Goal: Information Seeking & Learning: Check status

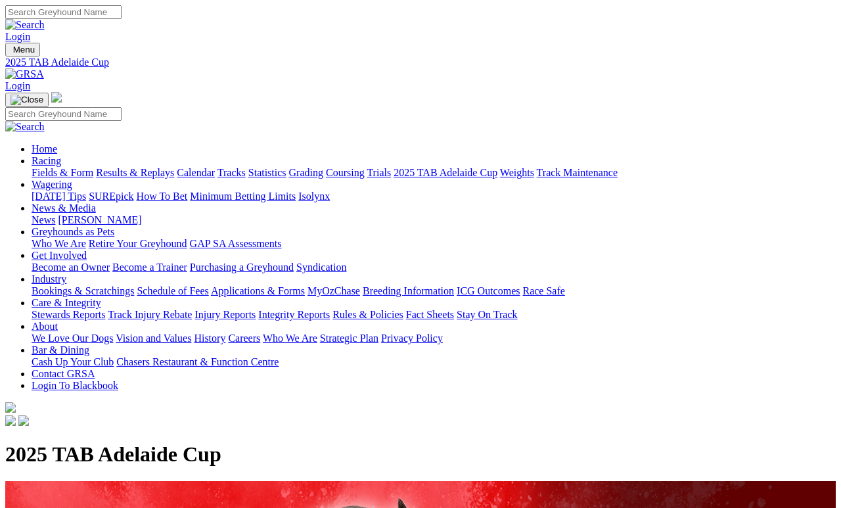
click at [163, 167] on link "Results & Replays" at bounding box center [135, 172] width 78 height 11
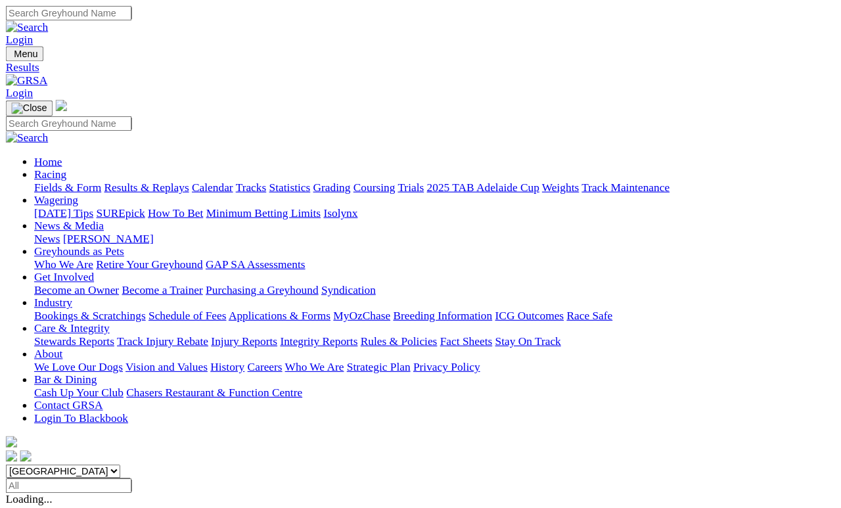
scroll to position [6, 0]
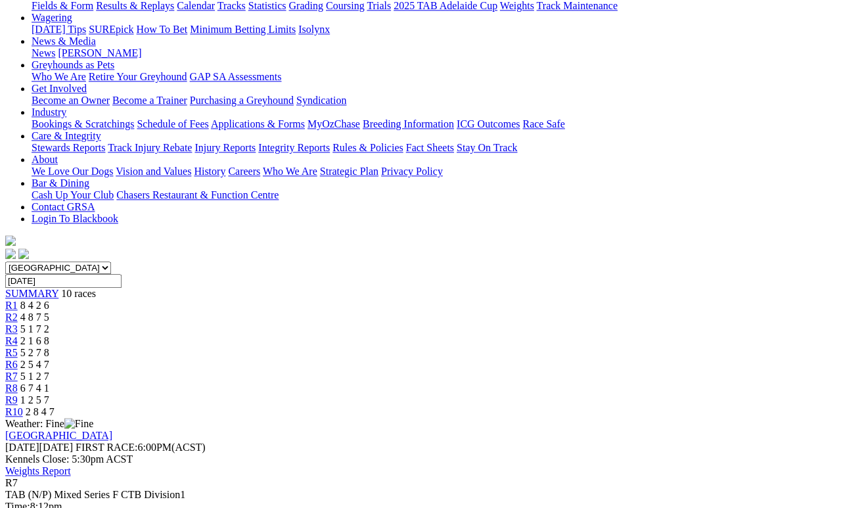
scroll to position [166, 0]
click at [18, 383] on span "R8" at bounding box center [11, 388] width 12 height 11
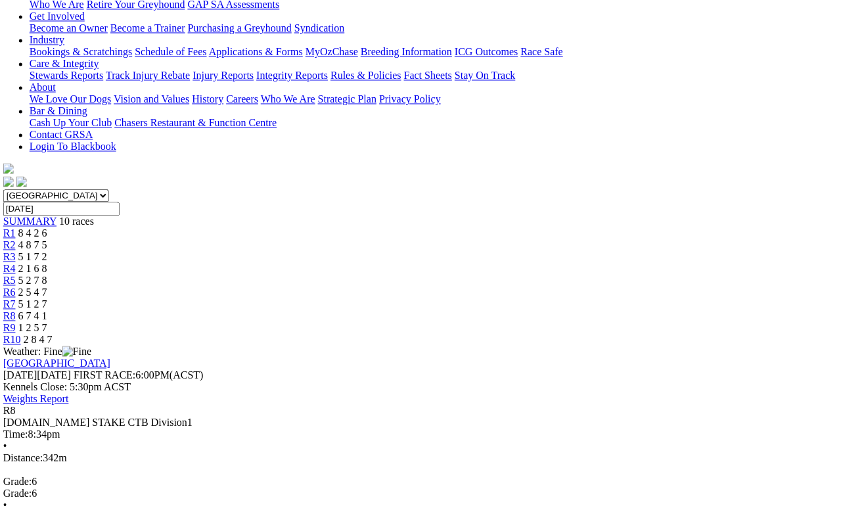
scroll to position [238, 2]
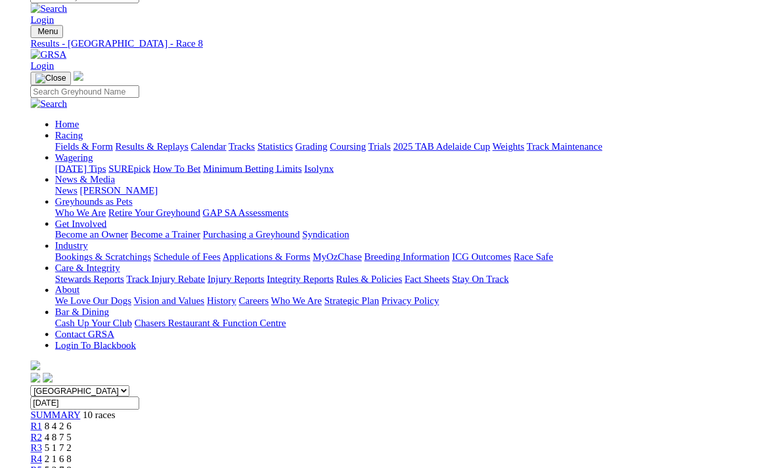
scroll to position [255, 0]
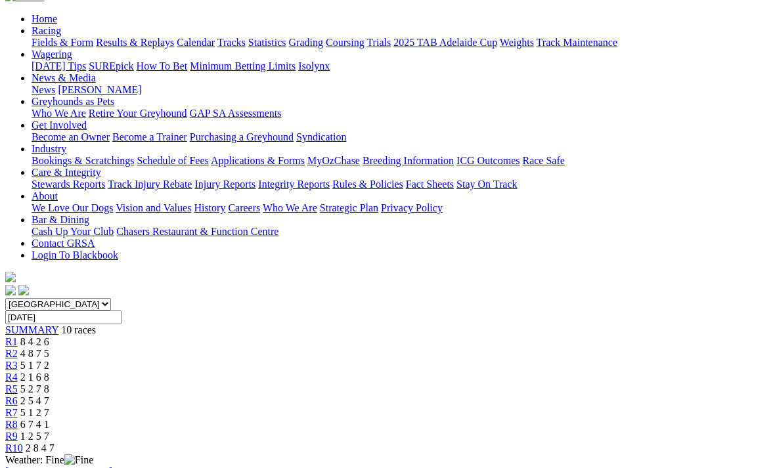
scroll to position [131, 0]
click at [49, 430] on span "1 2 5 7" at bounding box center [34, 435] width 29 height 11
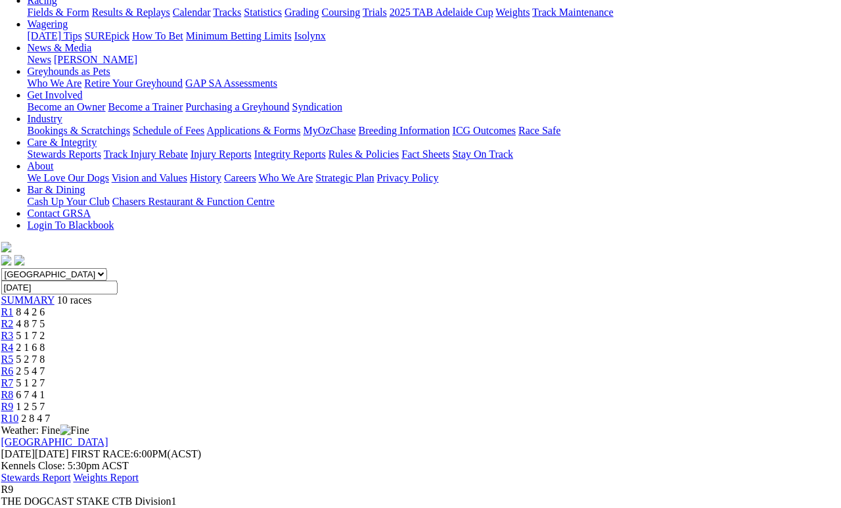
scroll to position [131, 4]
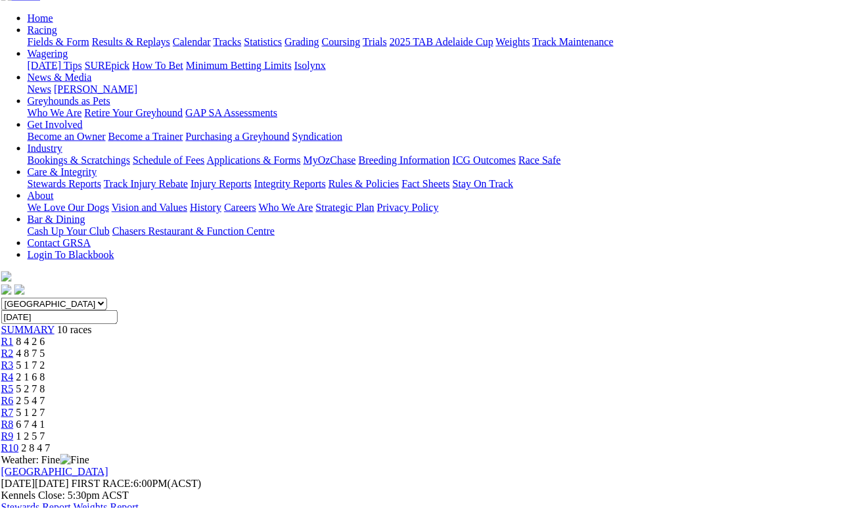
click at [19, 442] on span "R10" at bounding box center [10, 447] width 18 height 11
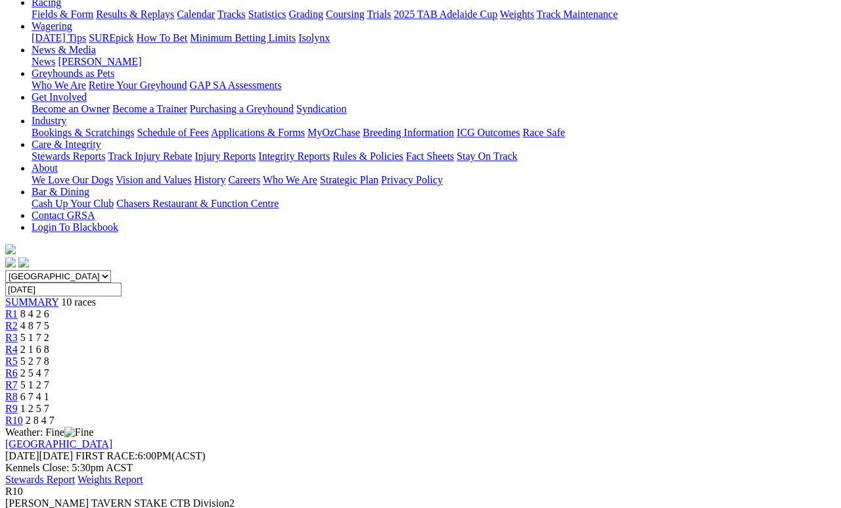
scroll to position [158, 0]
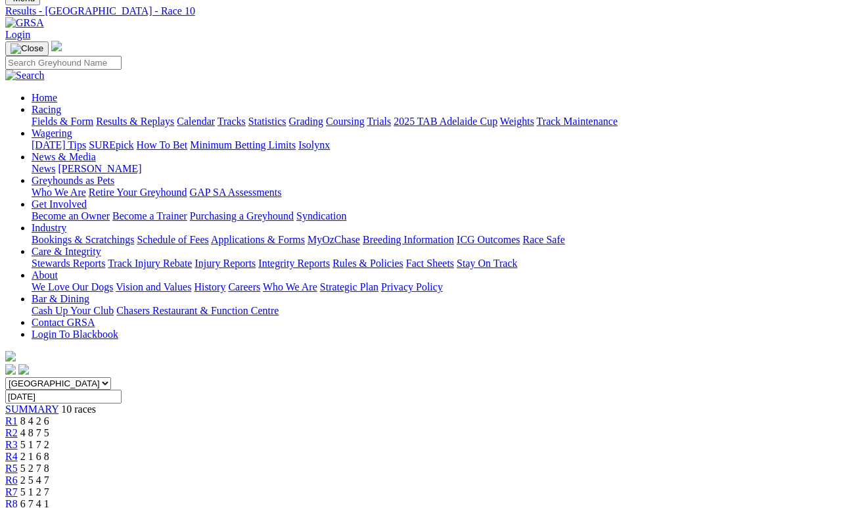
scroll to position [0, 0]
